Goal: Communication & Community: Answer question/provide support

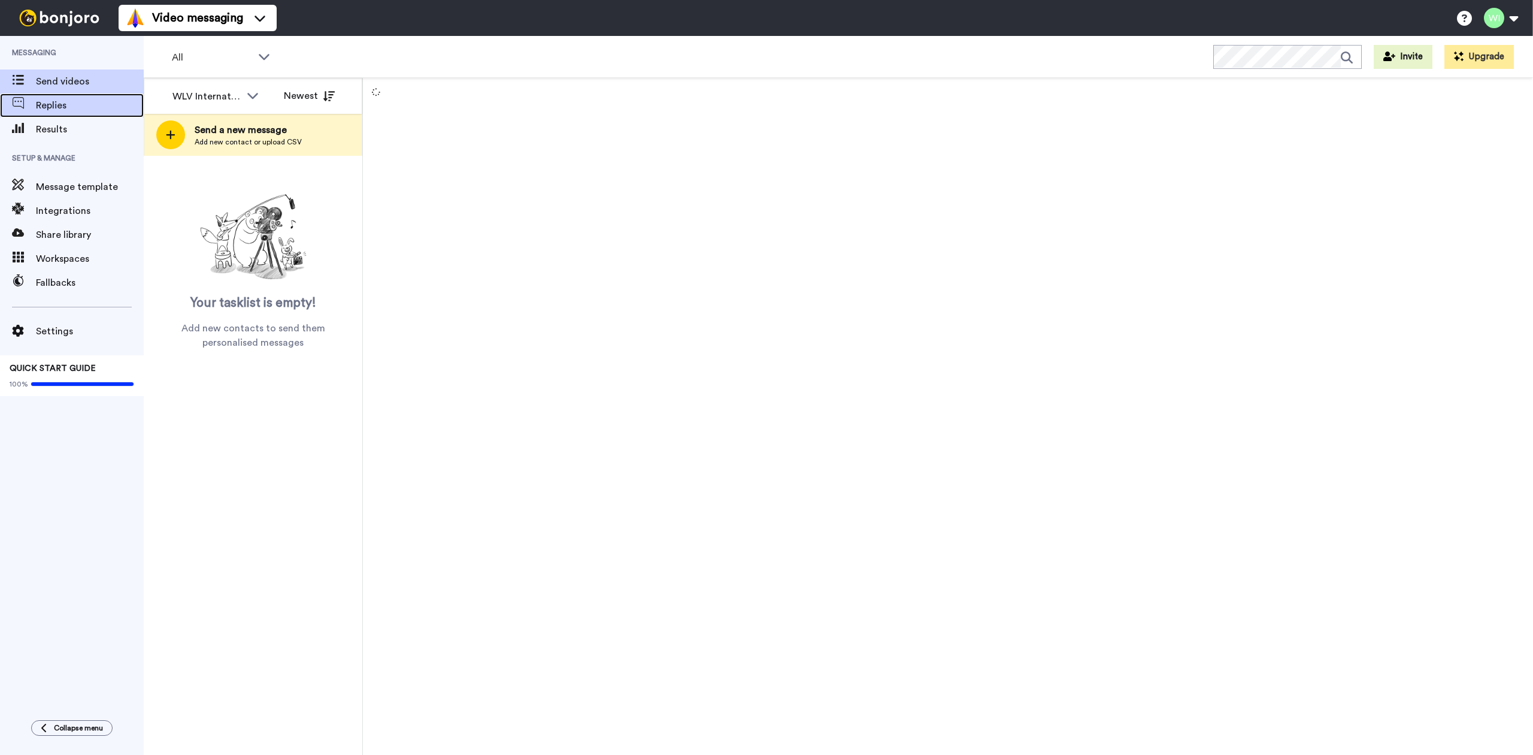
click at [86, 107] on span "Replies" at bounding box center [90, 105] width 108 height 14
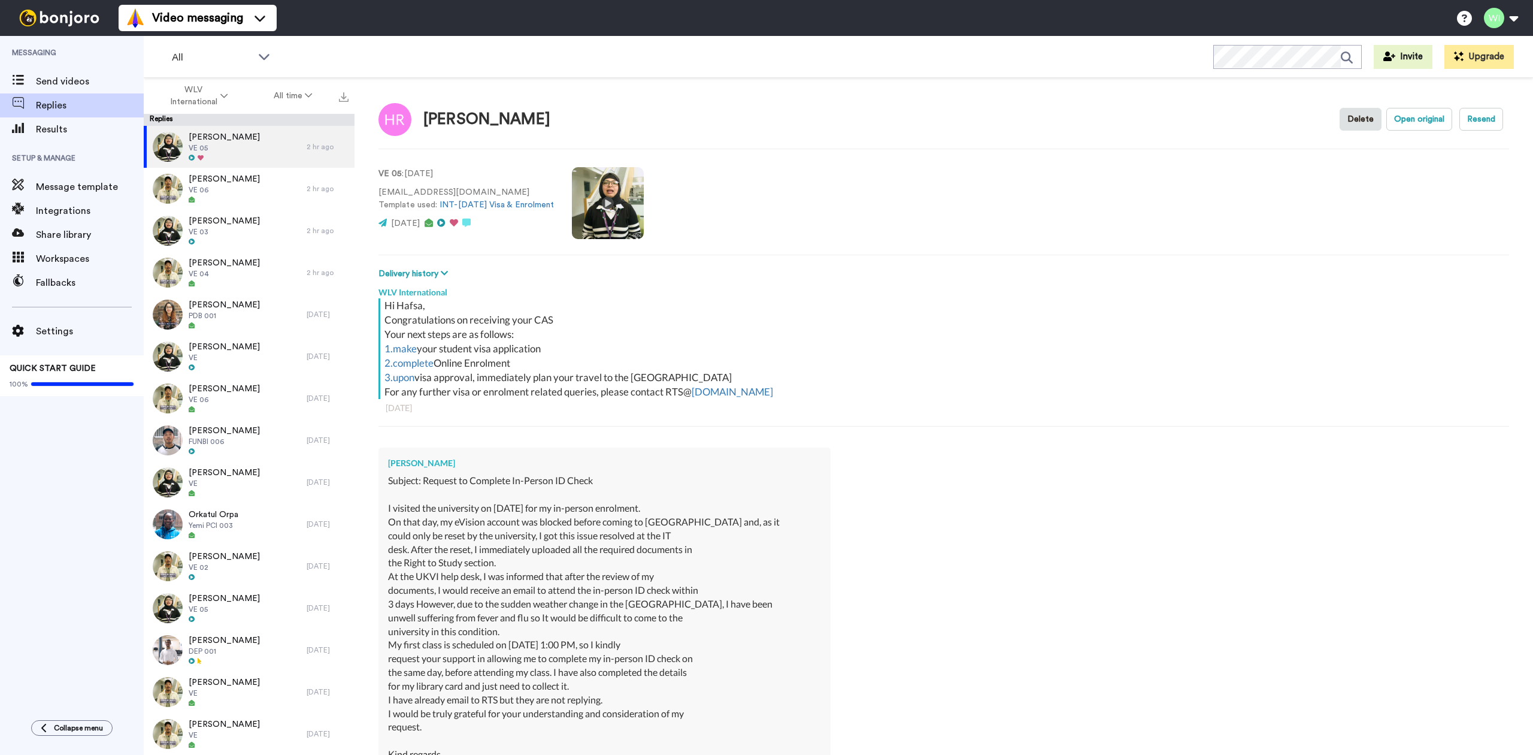
type textarea "x"
